Goal: Find specific page/section: Find specific page/section

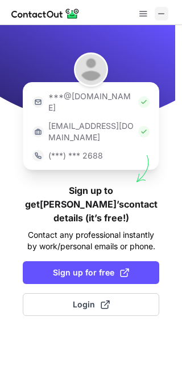
click at [166, 10] on button at bounding box center [162, 14] width 14 height 14
